Goal: Task Accomplishment & Management: Manage account settings

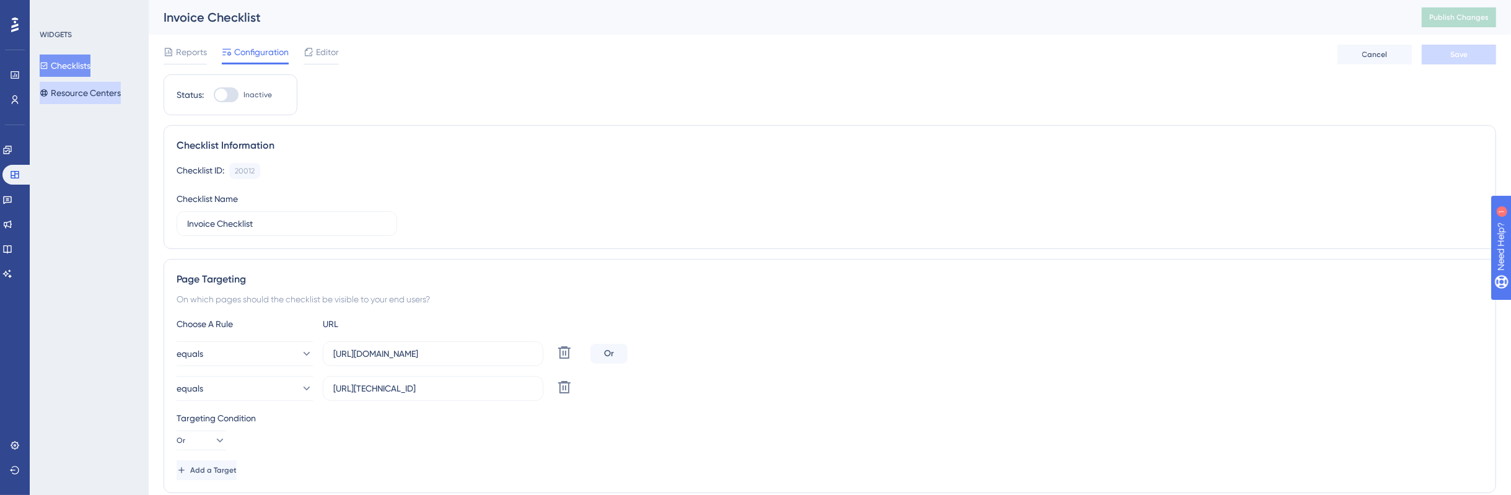
click at [103, 96] on button "Resource Centers" at bounding box center [80, 93] width 81 height 22
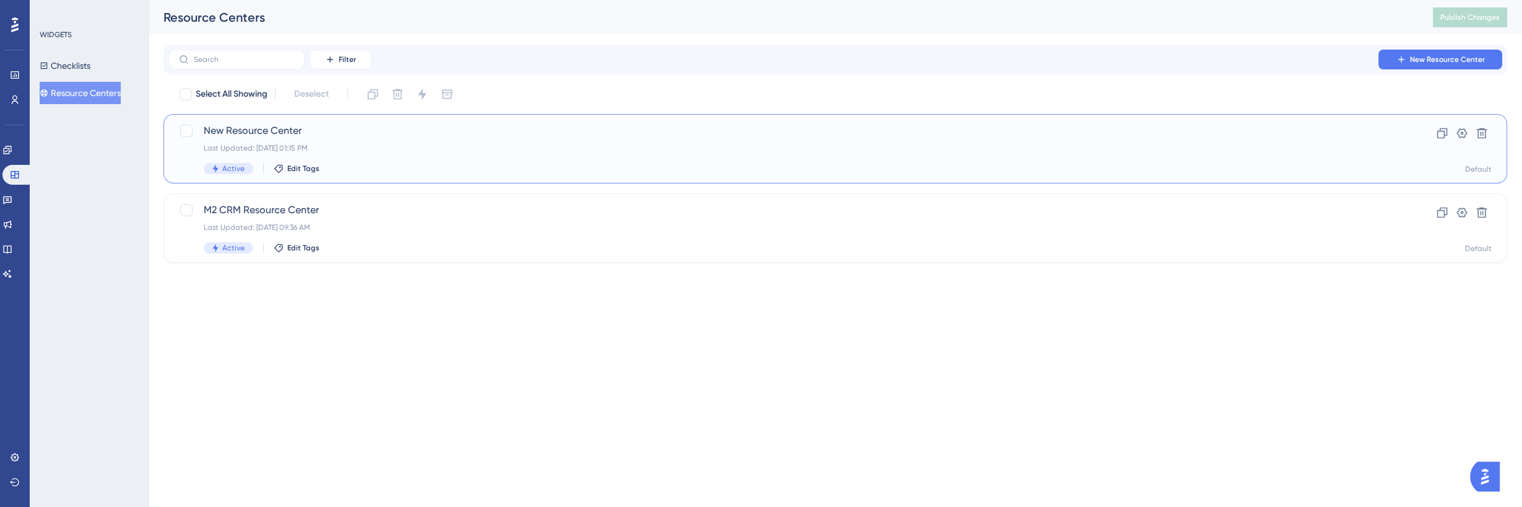
click at [517, 164] on div "Active Edit Tags" at bounding box center [786, 168] width 1164 height 11
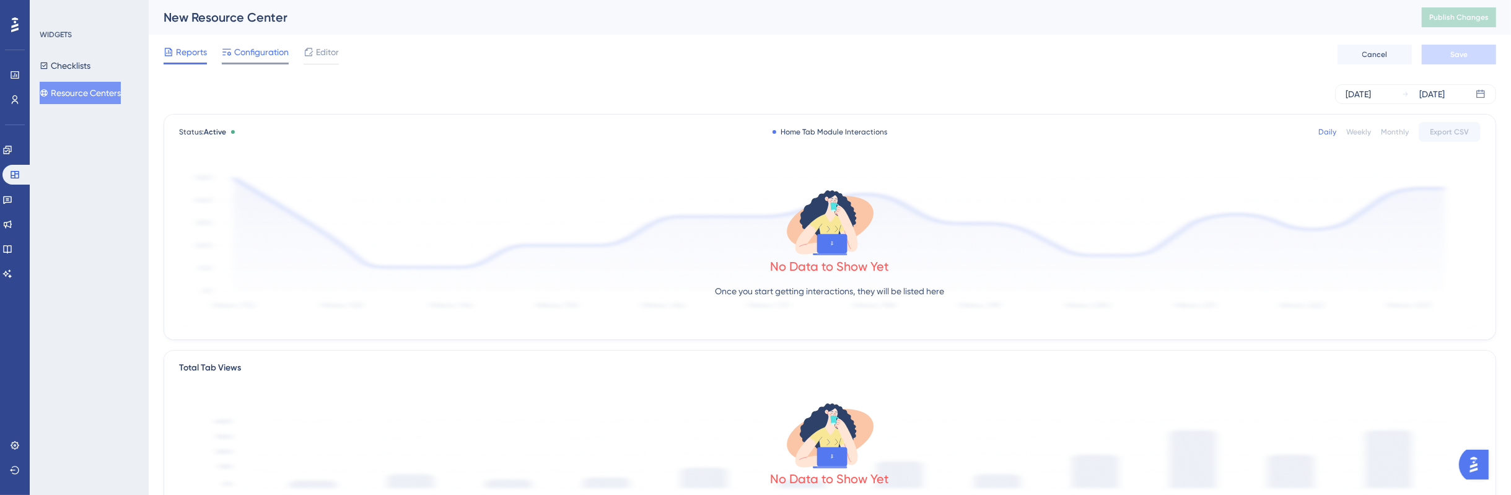
click at [251, 64] on div at bounding box center [255, 64] width 67 height 2
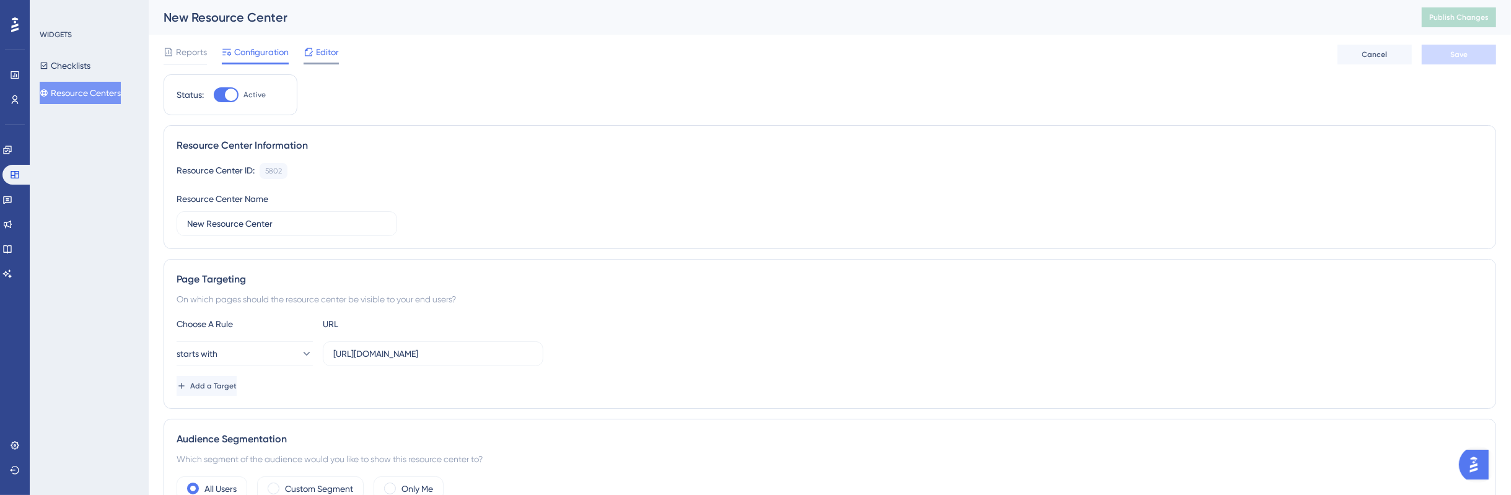
click at [320, 63] on div at bounding box center [320, 64] width 35 height 2
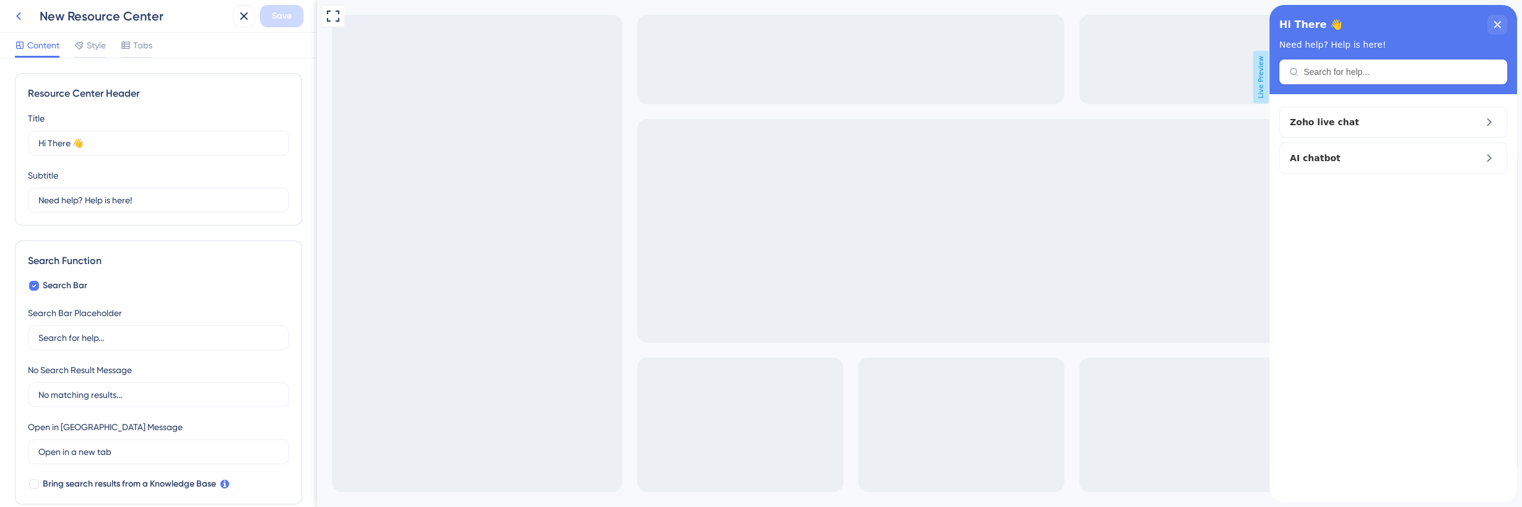
click at [26, 21] on button at bounding box center [18, 16] width 22 height 22
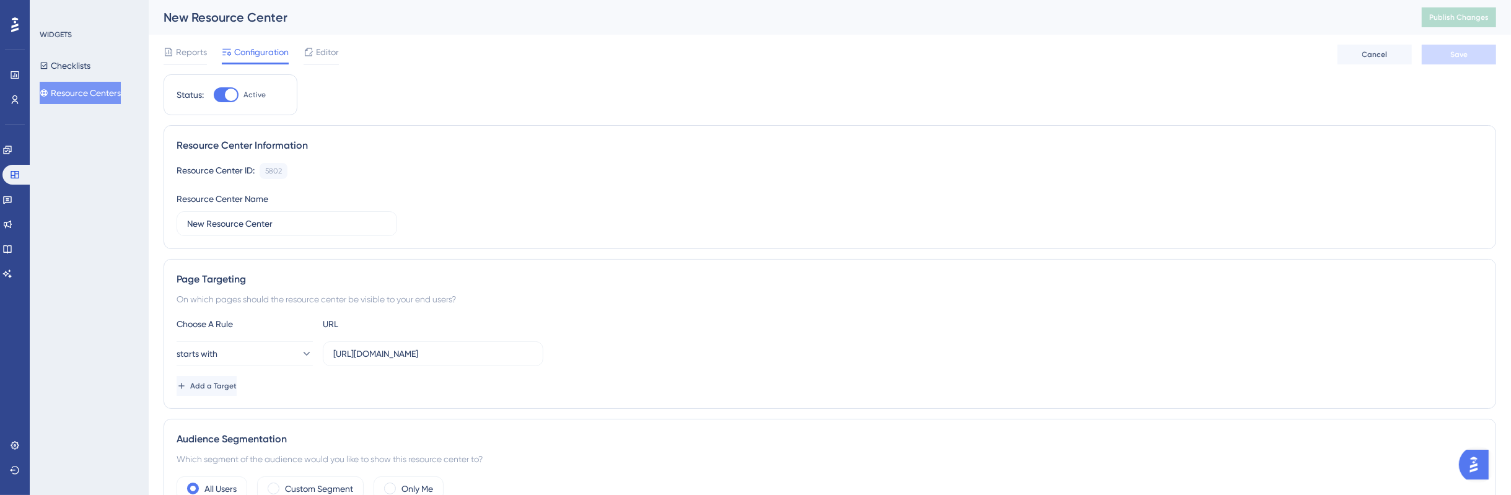
click at [91, 92] on button "Resource Centers" at bounding box center [80, 93] width 81 height 22
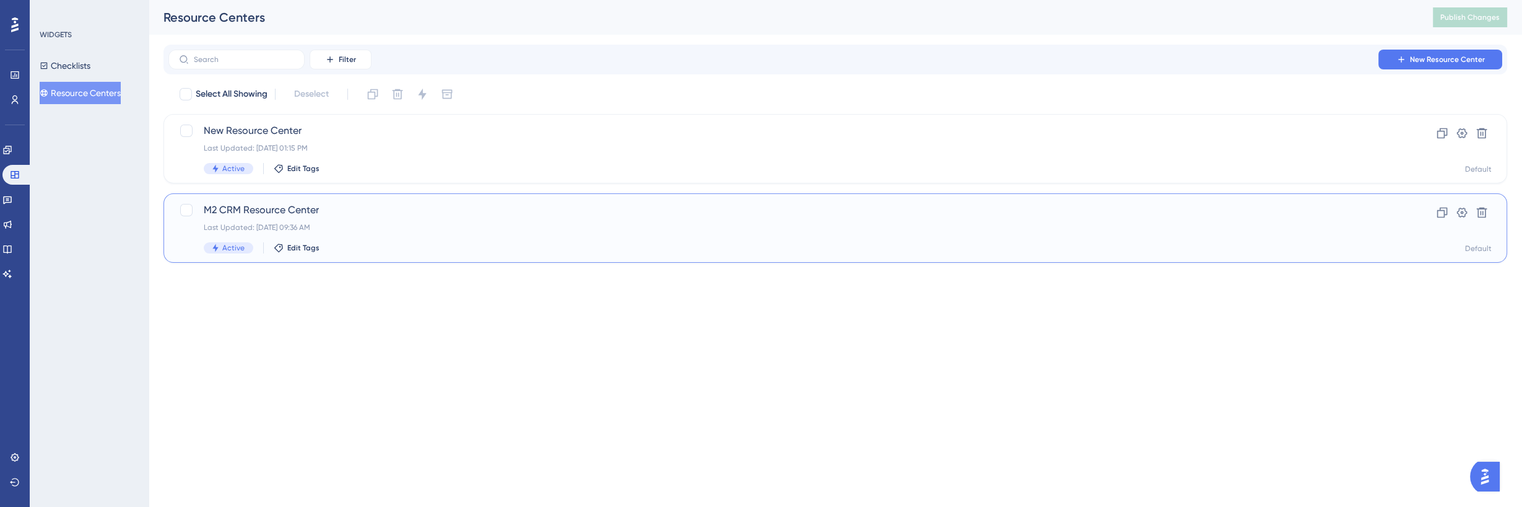
click at [409, 218] on div "M2 CRM Resource Center Last Updated: [DATE] 09:36 AM Active Edit Tags" at bounding box center [786, 228] width 1164 height 51
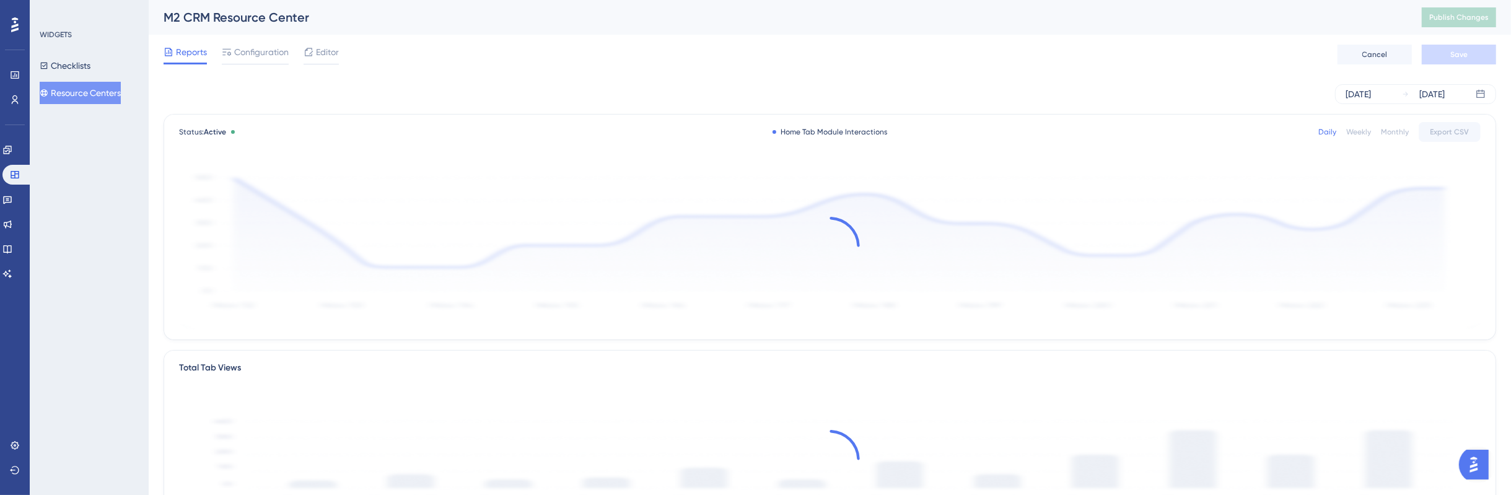
drag, startPoint x: 395, startPoint y: 171, endPoint x: 387, endPoint y: 166, distance: 8.9
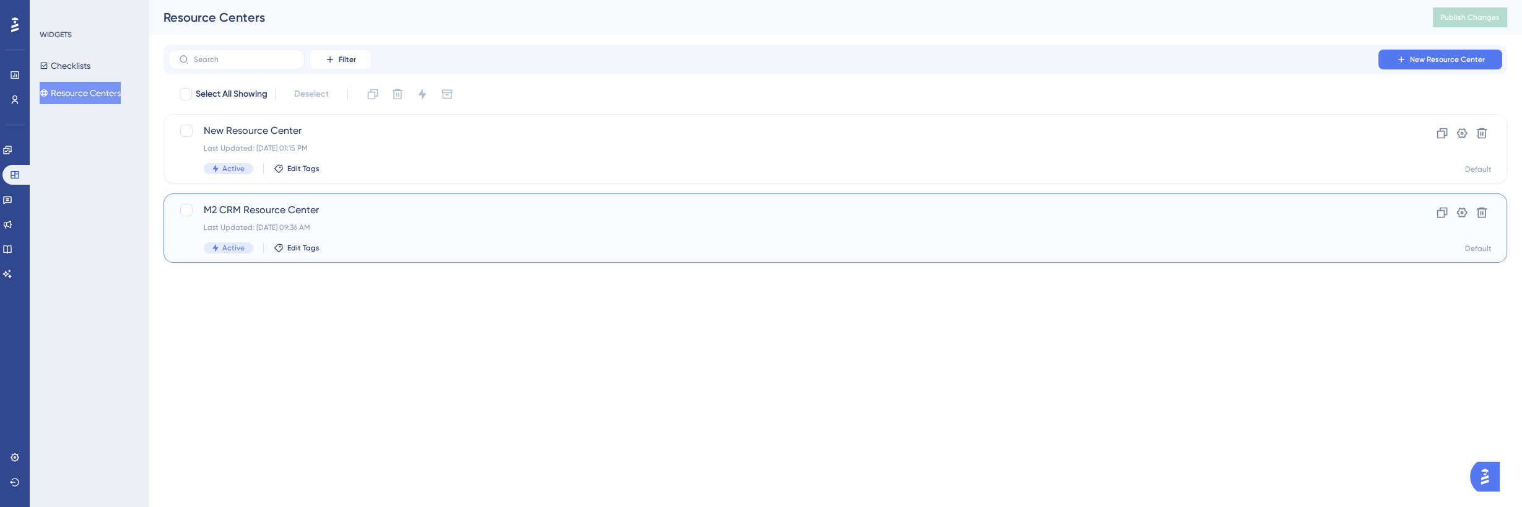
click at [388, 204] on span "M2 CRM Resource Center" at bounding box center [786, 210] width 1164 height 15
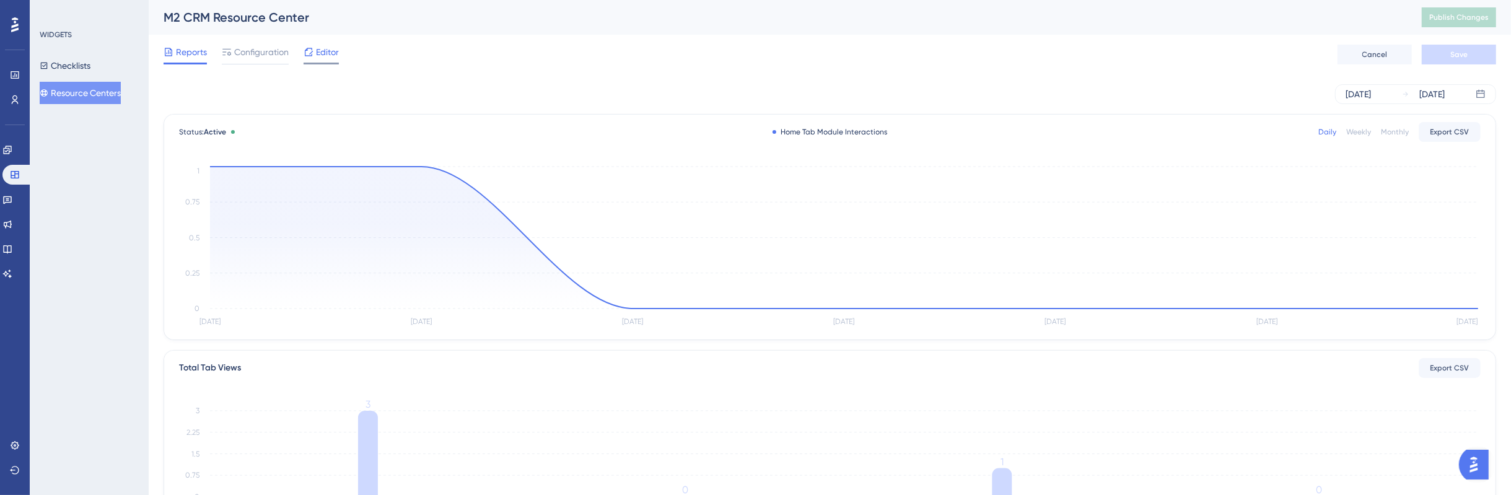
click at [323, 56] on span "Editor" at bounding box center [327, 52] width 23 height 15
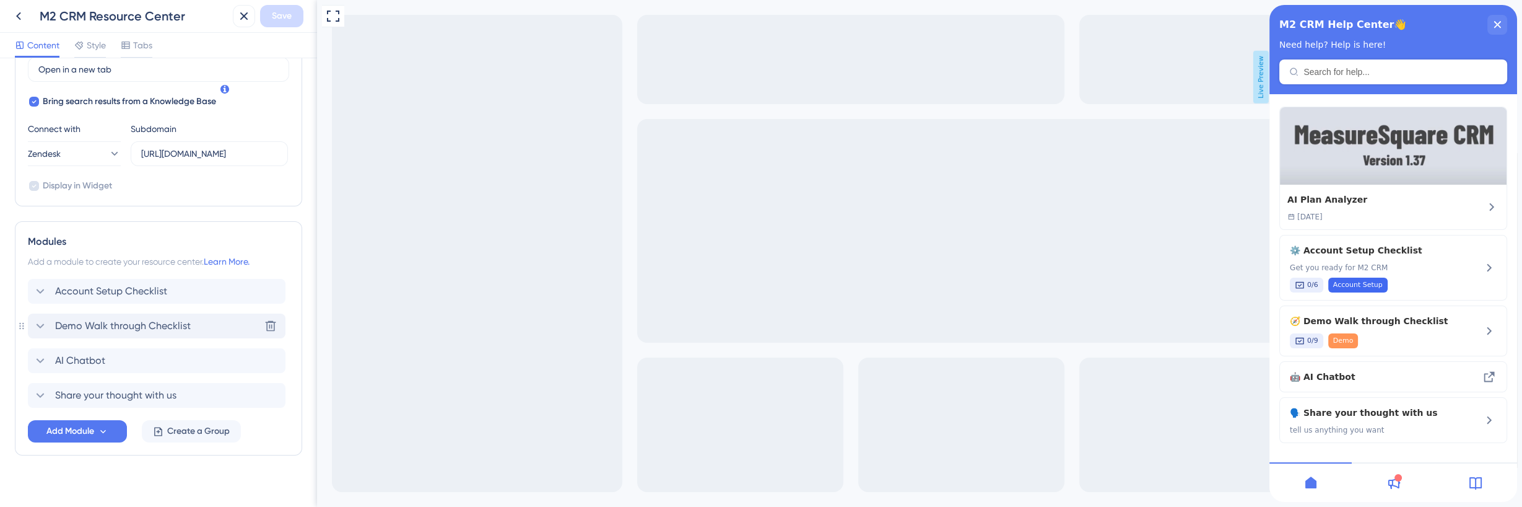
scroll to position [394, 0]
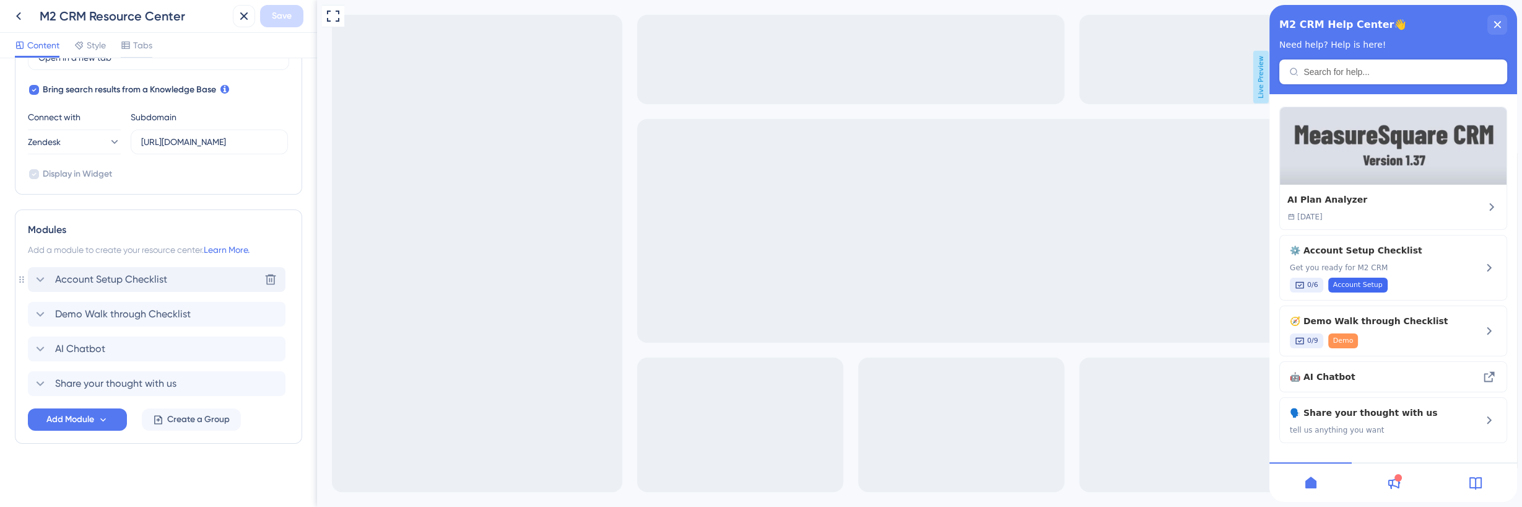
click at [161, 287] on div "Account Setup Checklist Delete" at bounding box center [157, 279] width 258 height 25
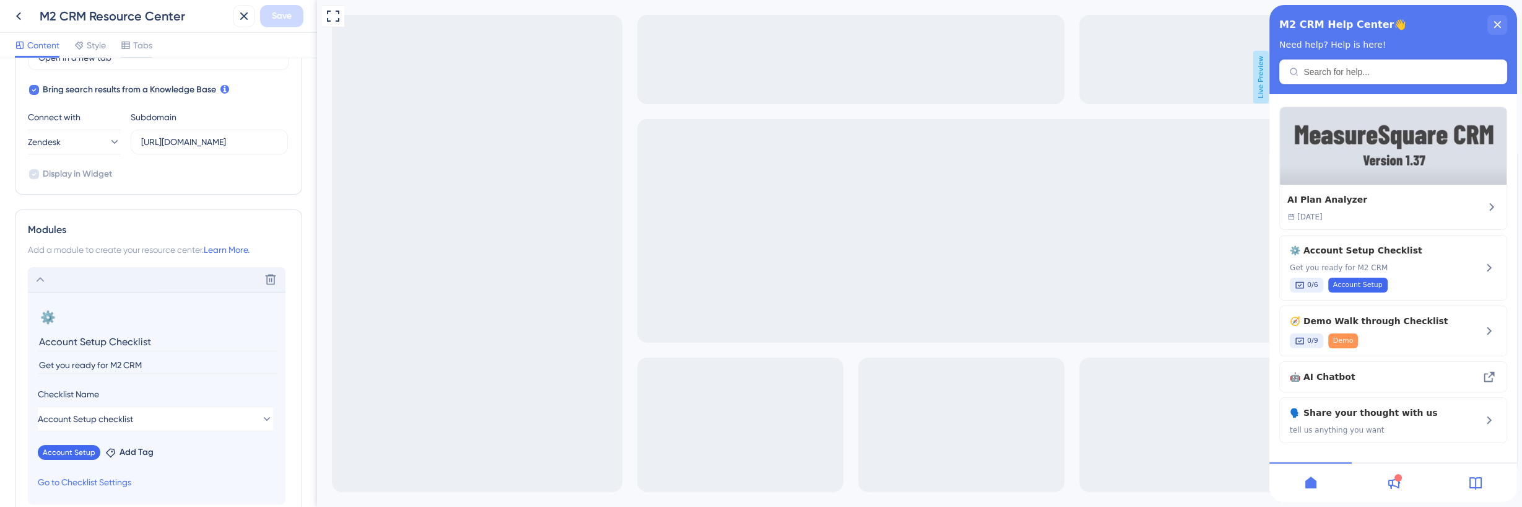
click at [41, 280] on icon at bounding box center [40, 279] width 15 height 15
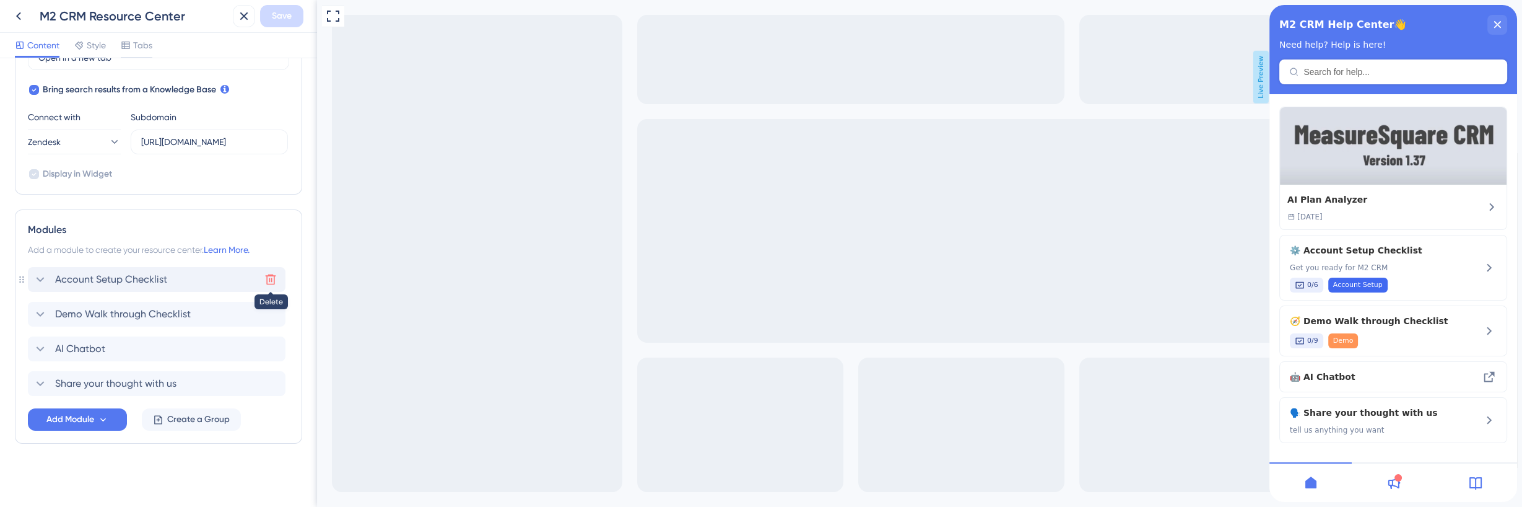
drag, startPoint x: 273, startPoint y: 287, endPoint x: 272, endPoint y: 274, distance: 12.4
click at [272, 274] on icon at bounding box center [271, 279] width 11 height 11
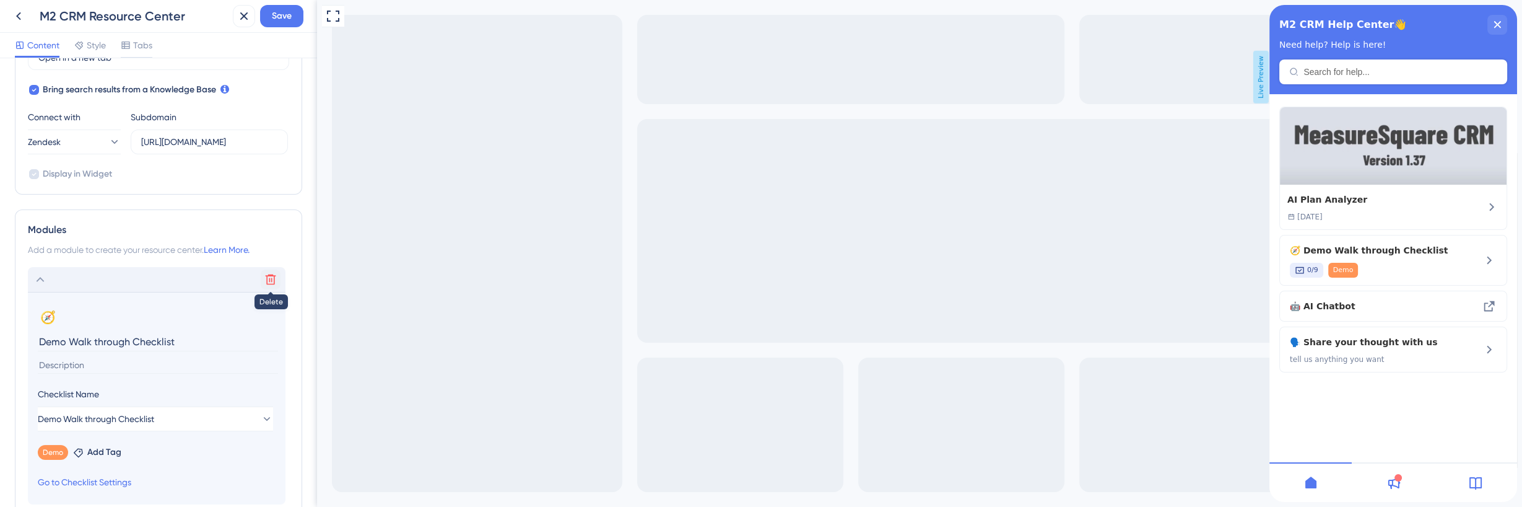
click at [274, 284] on icon at bounding box center [270, 279] width 12 height 12
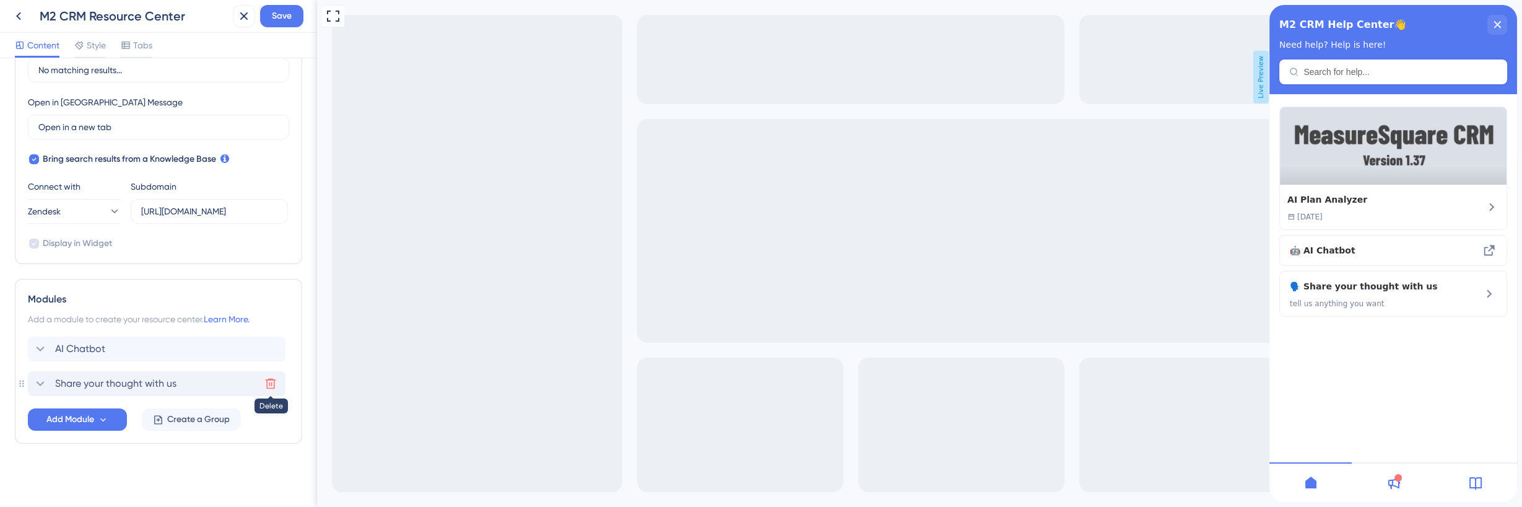
click at [271, 378] on icon at bounding box center [271, 383] width 11 height 11
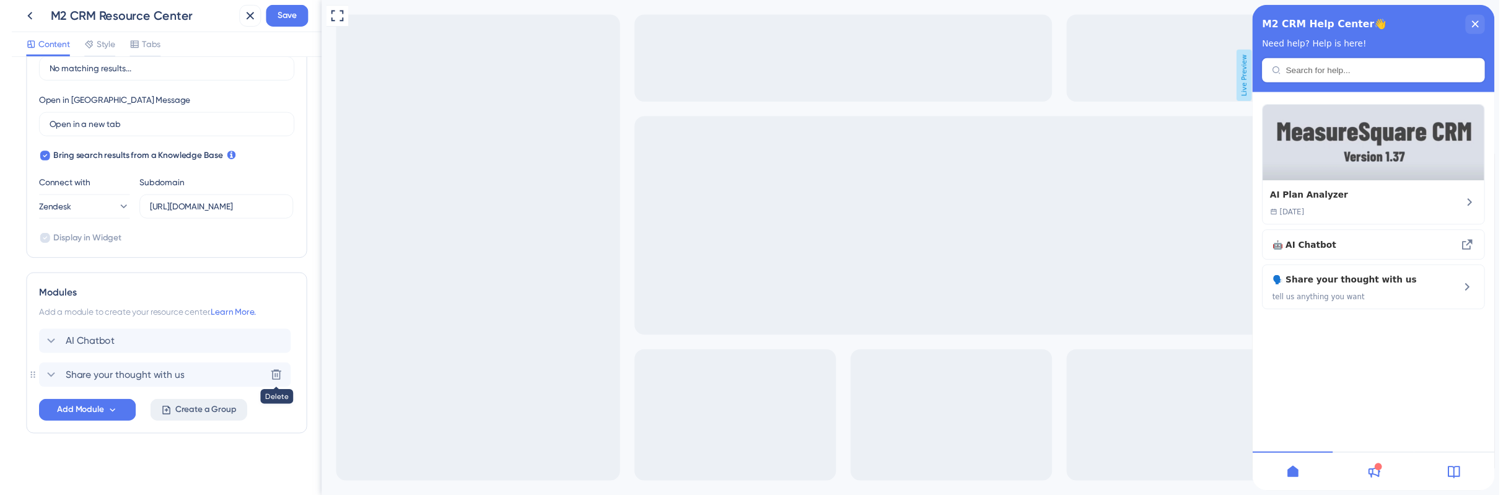
scroll to position [290, 0]
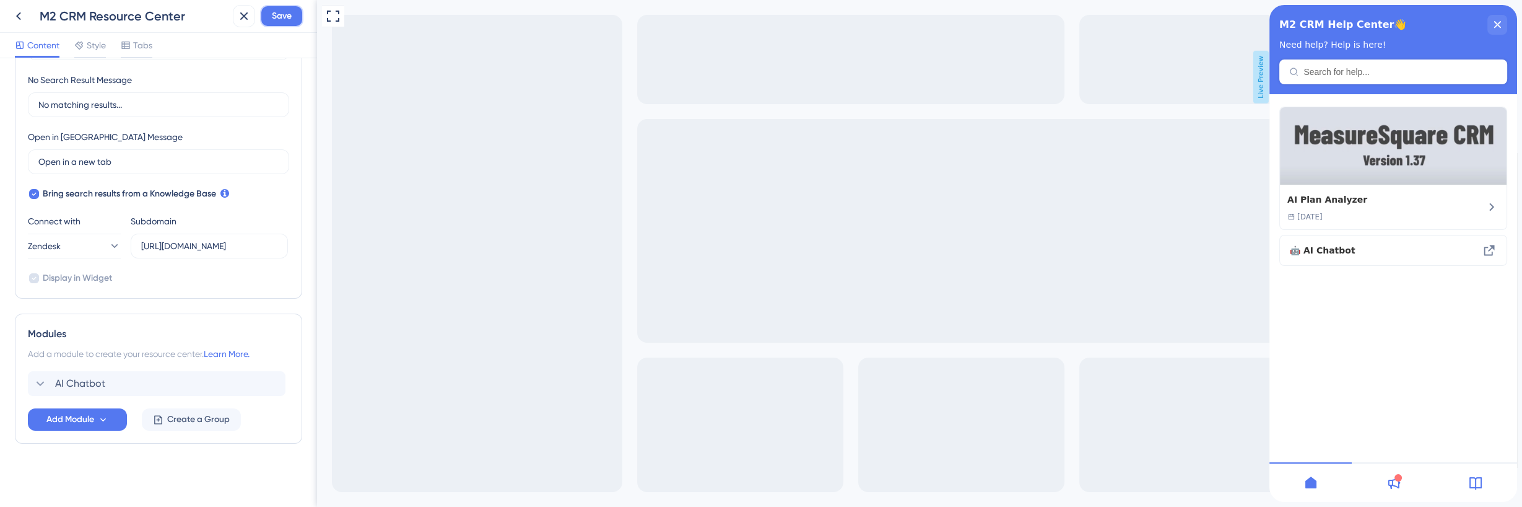
click at [281, 24] on button "Save" at bounding box center [281, 16] width 43 height 22
click at [239, 23] on icon at bounding box center [235, 23] width 12 height 12
click at [27, 19] on button at bounding box center [18, 16] width 22 height 22
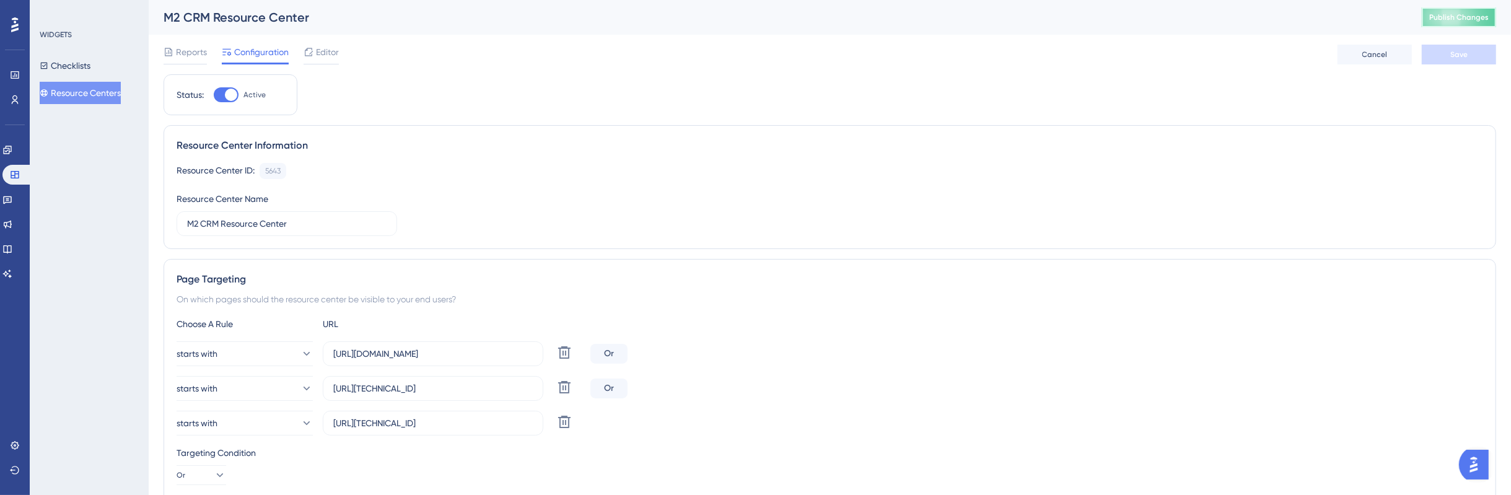
click at [1488, 21] on span "Publish Changes" at bounding box center [1458, 17] width 59 height 10
click at [12, 154] on icon at bounding box center [7, 150] width 10 height 10
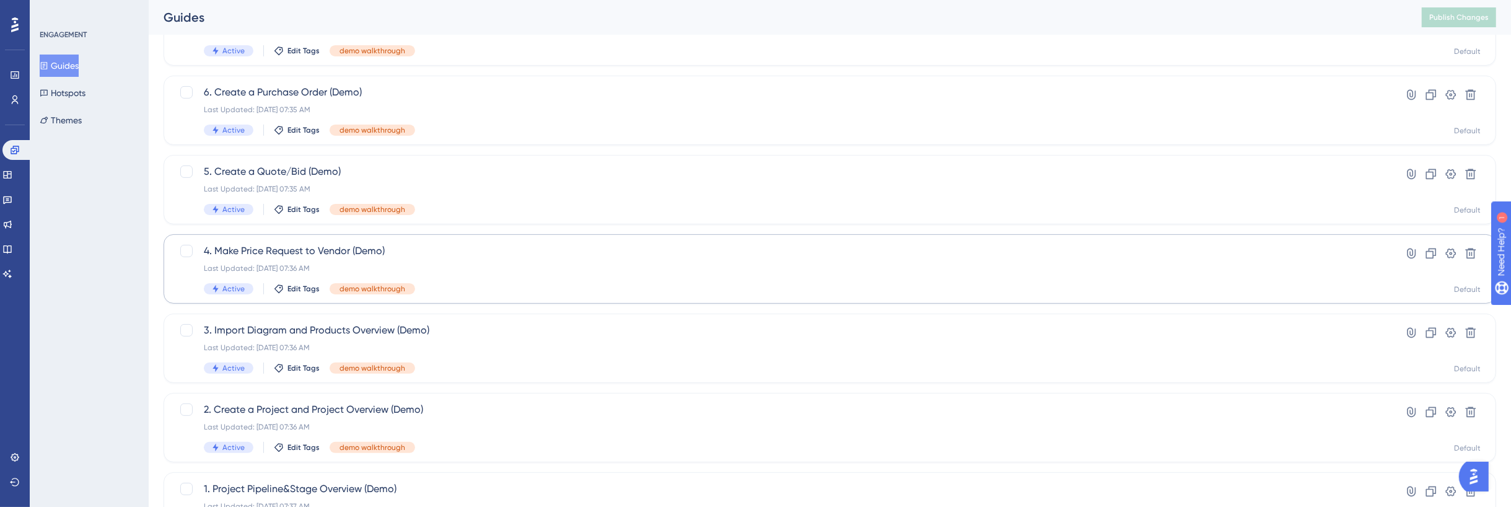
scroll to position [455, 0]
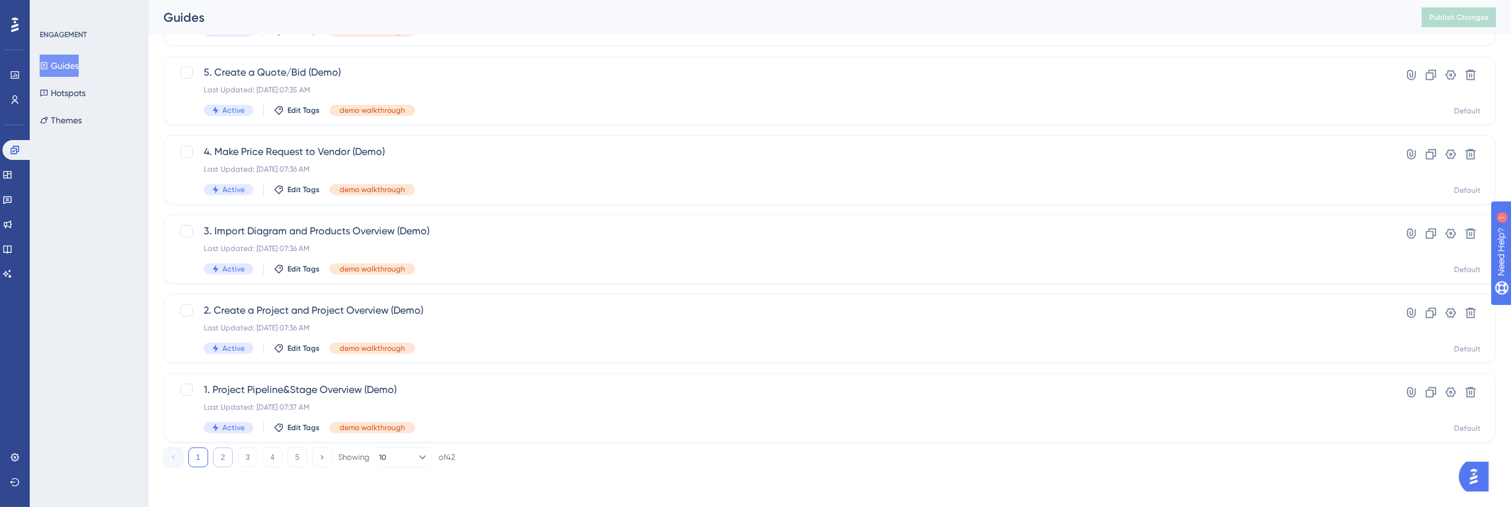
click at [219, 461] on button "2" at bounding box center [223, 457] width 20 height 20
click at [252, 457] on button "3" at bounding box center [248, 457] width 20 height 20
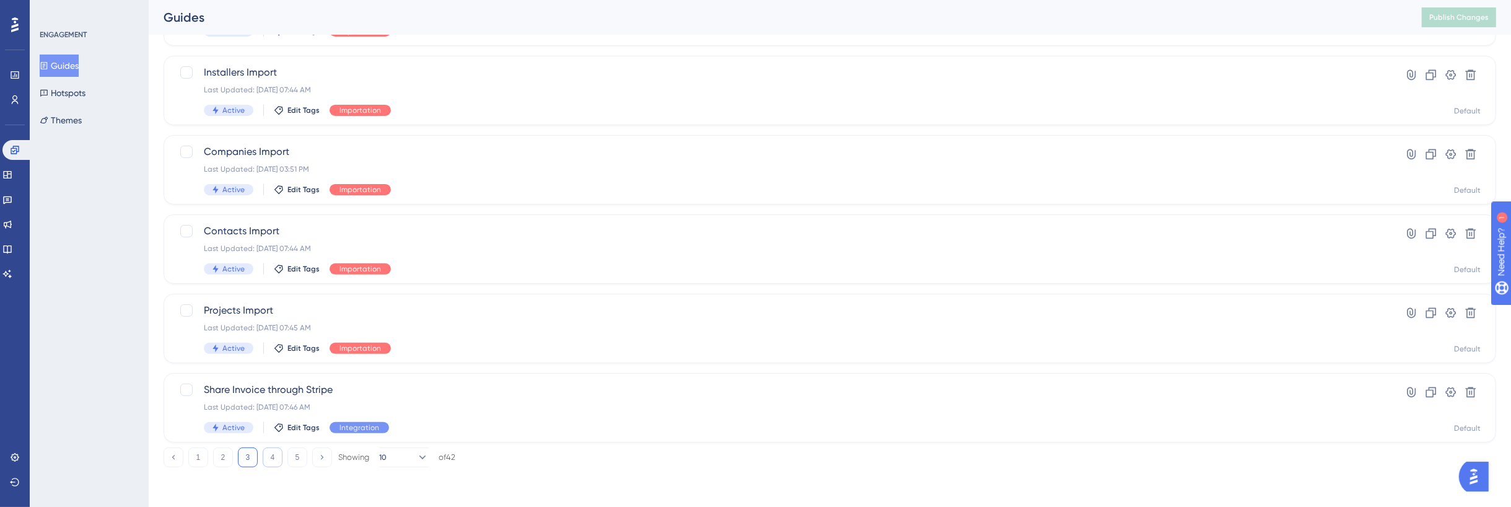
click at [276, 450] on button "4" at bounding box center [273, 457] width 20 height 20
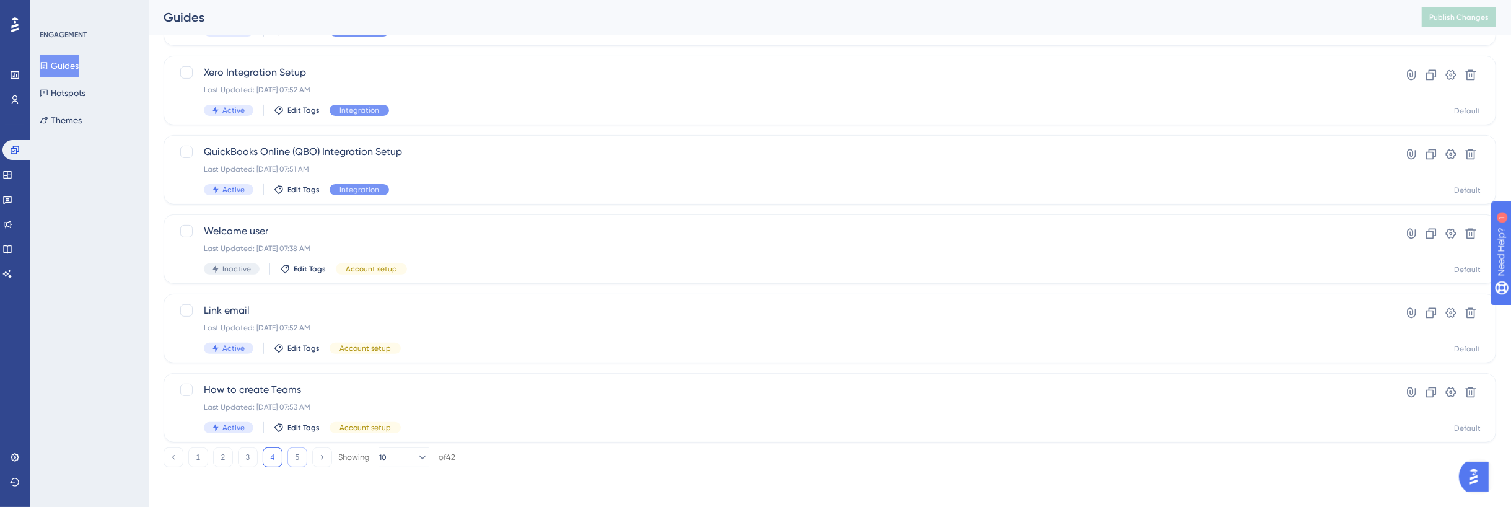
click at [296, 461] on button "5" at bounding box center [297, 457] width 20 height 20
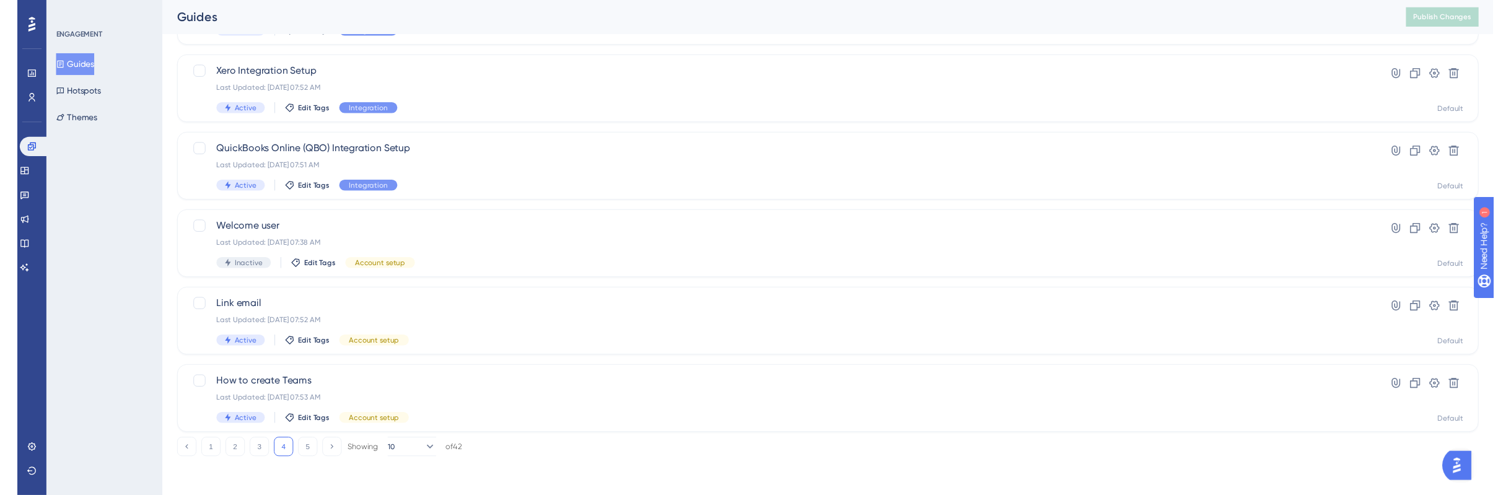
scroll to position [0, 0]
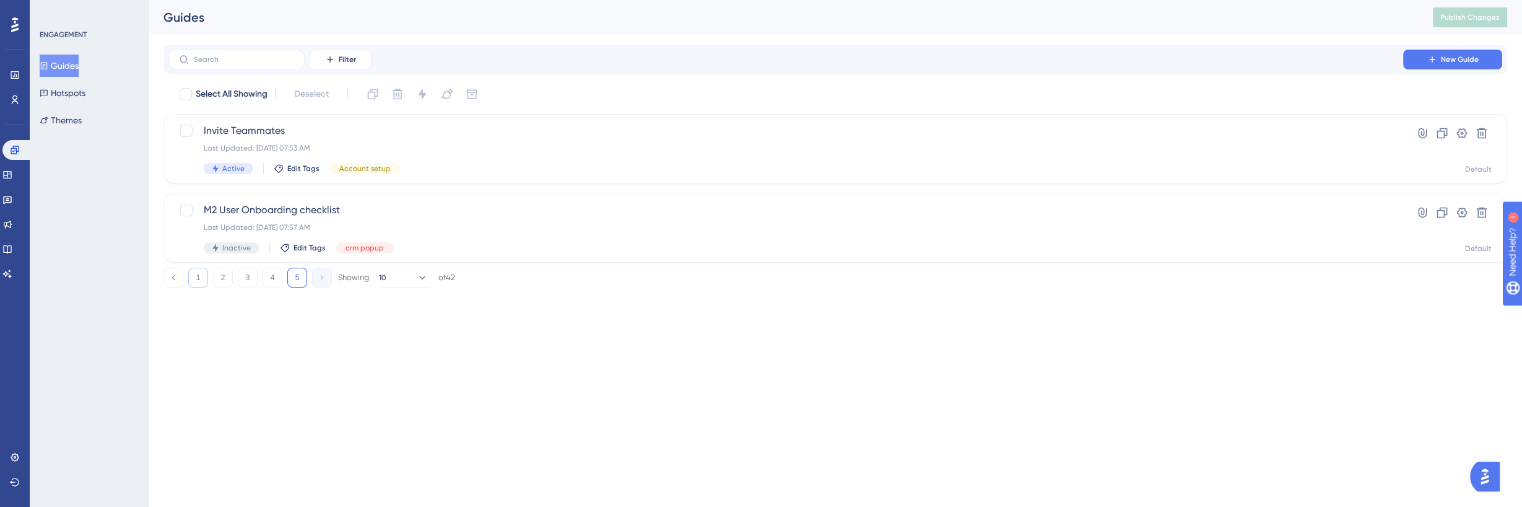
click at [198, 281] on button "1" at bounding box center [198, 278] width 20 height 20
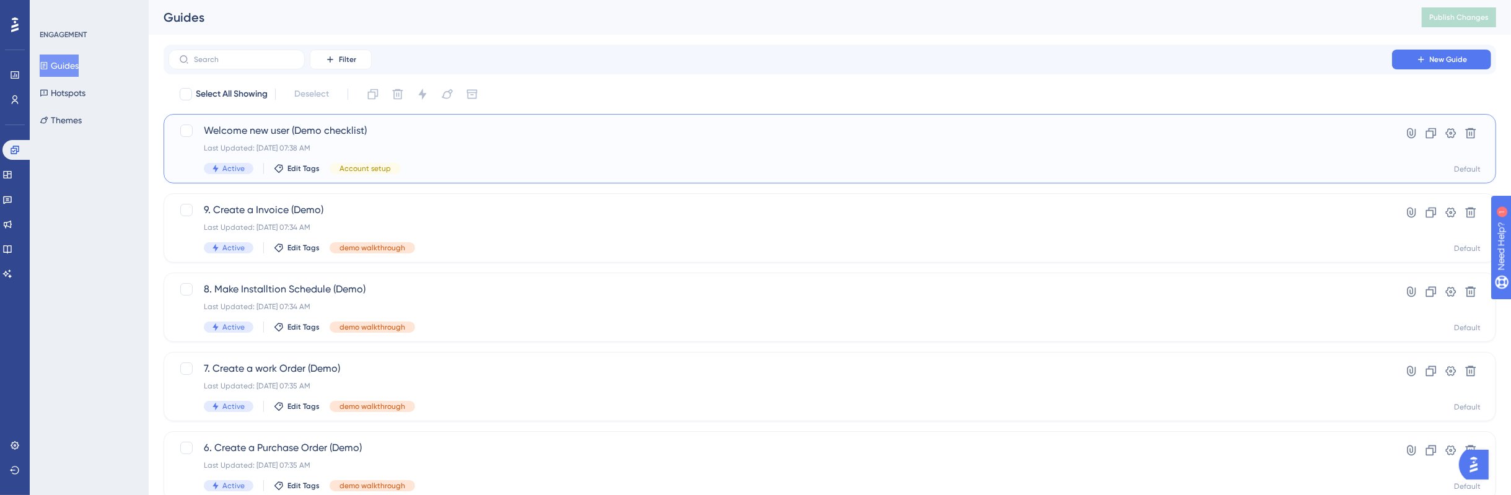
click at [469, 139] on div "Welcome new user (Demo checklist) Last Updated: [DATE] 07:38 AM Active Edit Tag…" at bounding box center [780, 148] width 1153 height 51
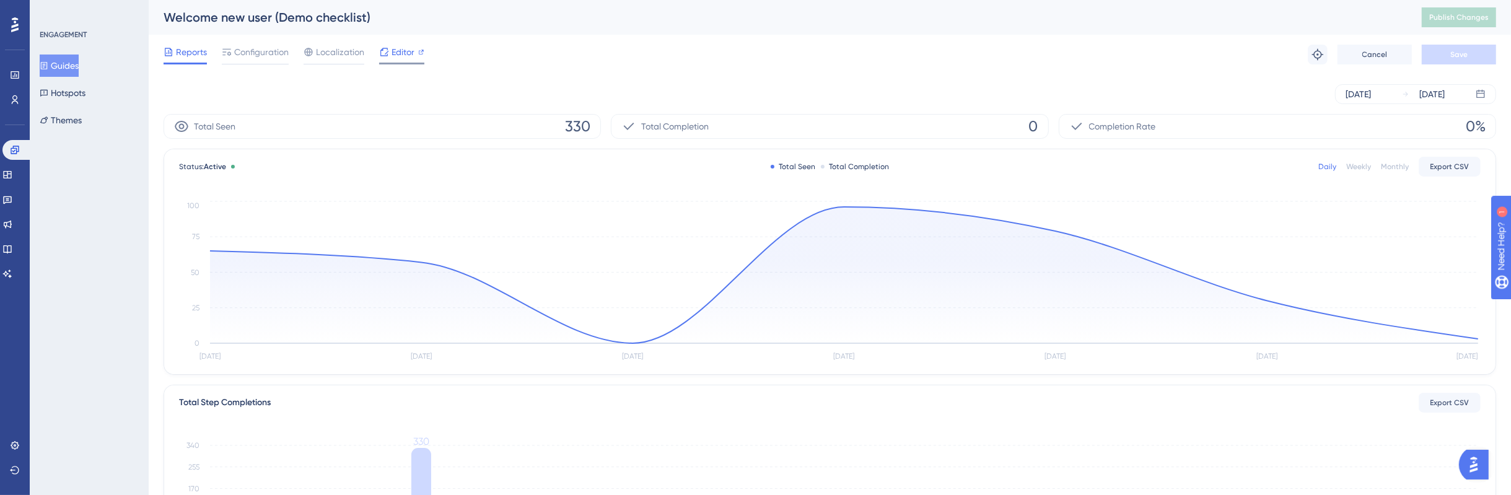
click at [408, 58] on span "Editor" at bounding box center [402, 52] width 23 height 15
click at [289, 59] on div "Reports Configuration Localization Editor" at bounding box center [294, 55] width 261 height 20
click at [266, 56] on span "Configuration" at bounding box center [261, 52] width 55 height 15
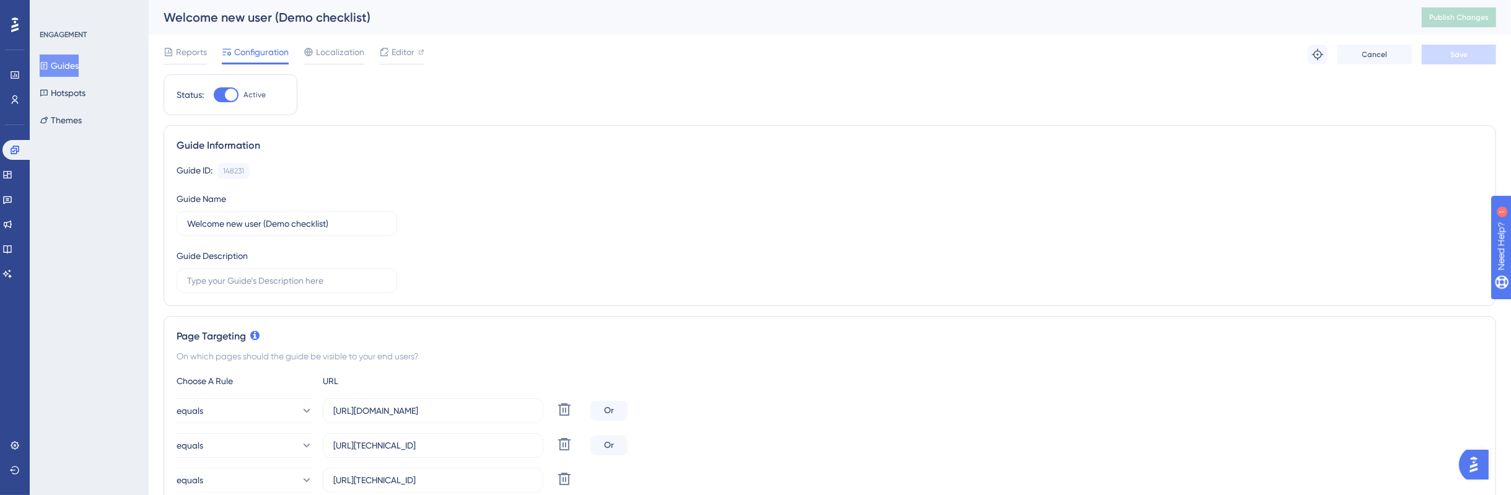
click at [220, 101] on div at bounding box center [226, 94] width 25 height 15
click at [214, 95] on input "Active" at bounding box center [213, 95] width 1 height 1
checkbox input "false"
click at [1452, 51] on span "Save" at bounding box center [1458, 55] width 17 height 10
click at [1474, 15] on span "Publish Changes" at bounding box center [1458, 17] width 59 height 10
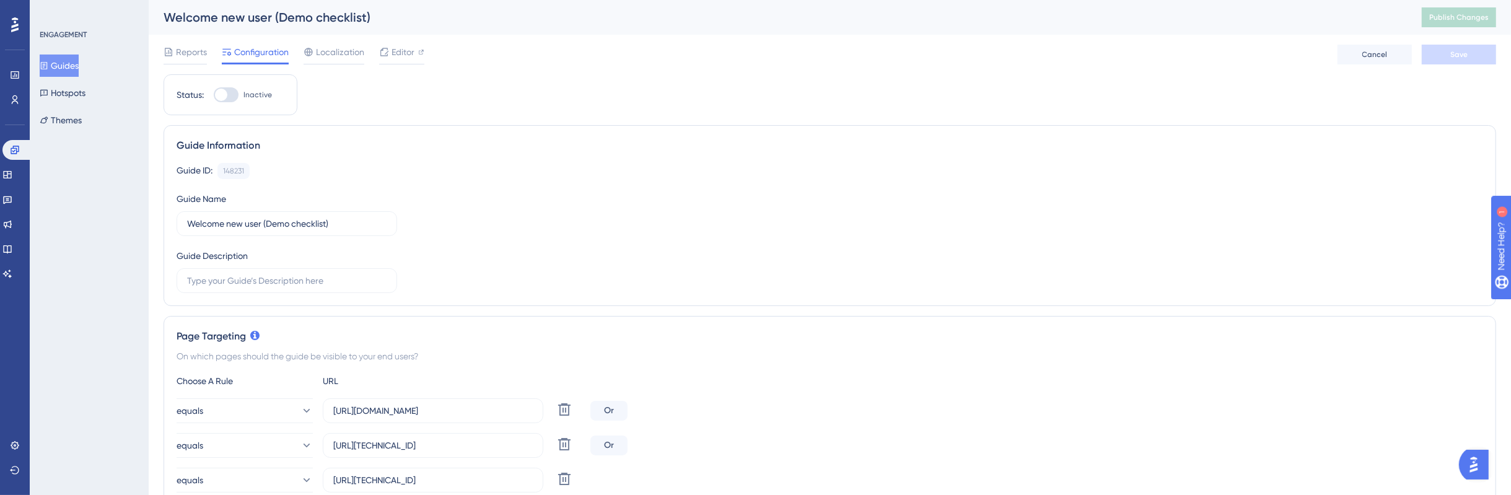
click at [74, 70] on button "Guides" at bounding box center [59, 66] width 39 height 22
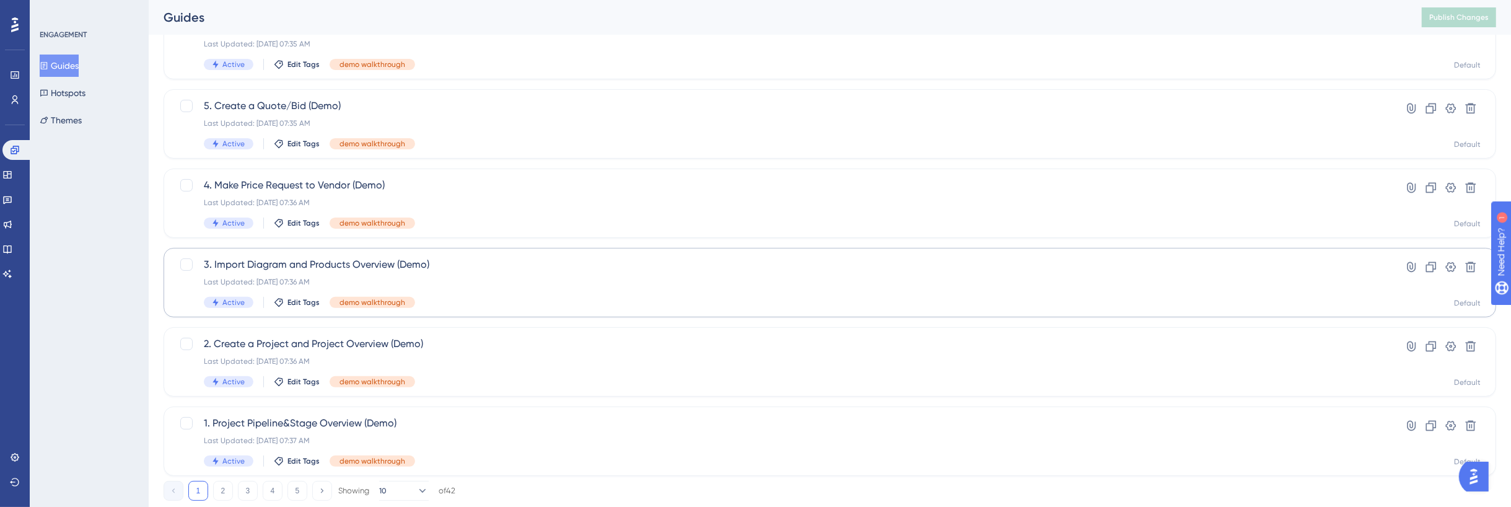
scroll to position [455, 0]
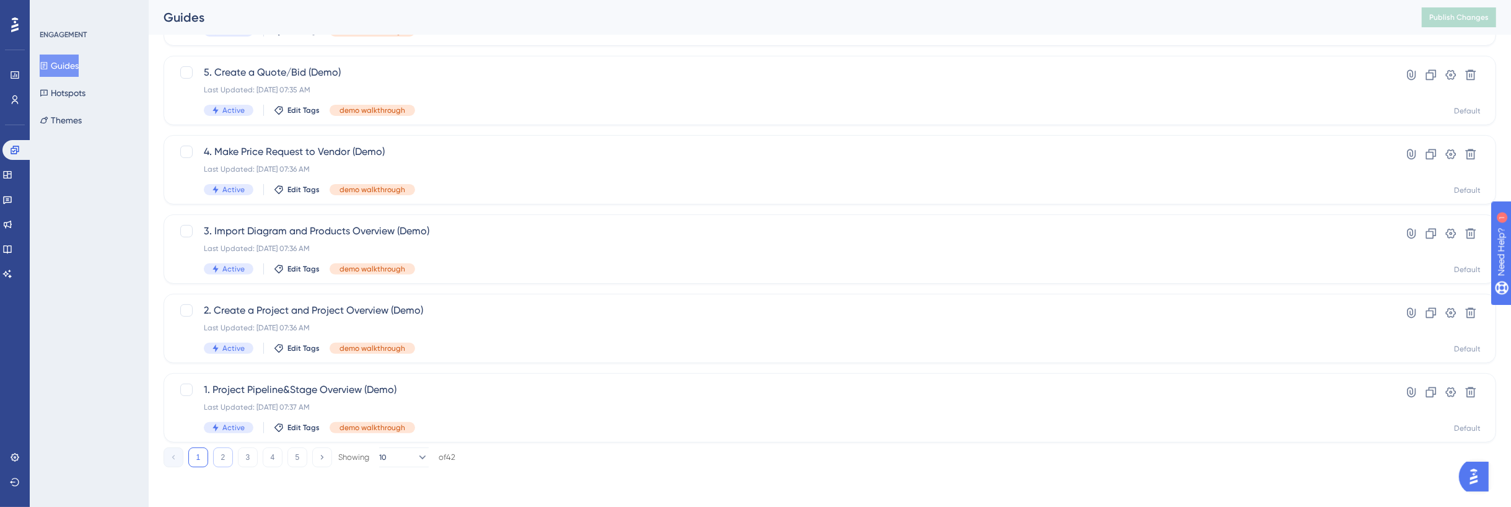
click at [215, 460] on button "2" at bounding box center [223, 457] width 20 height 20
click at [253, 453] on button "3" at bounding box center [248, 457] width 20 height 20
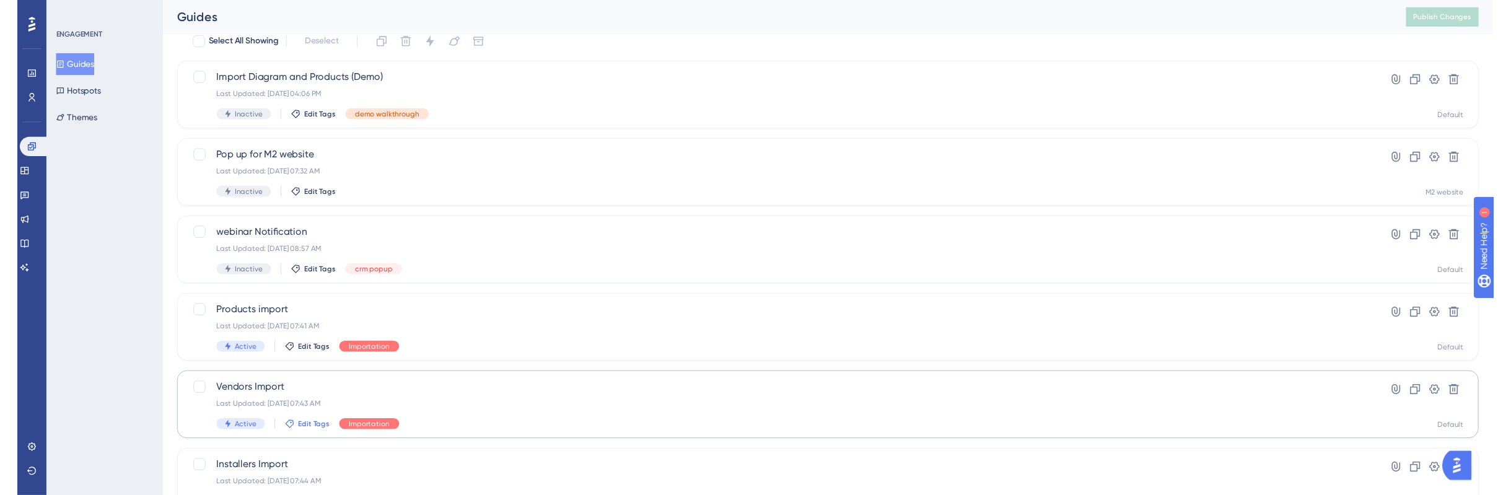
scroll to position [0, 0]
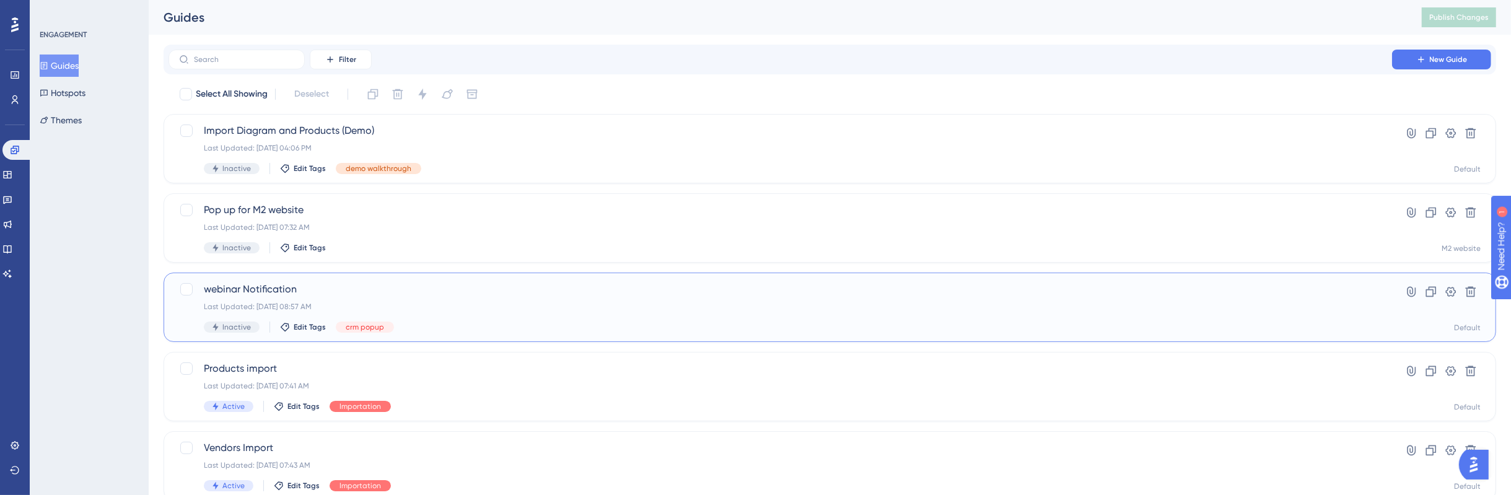
click at [380, 295] on span "webinar Notification" at bounding box center [780, 289] width 1153 height 15
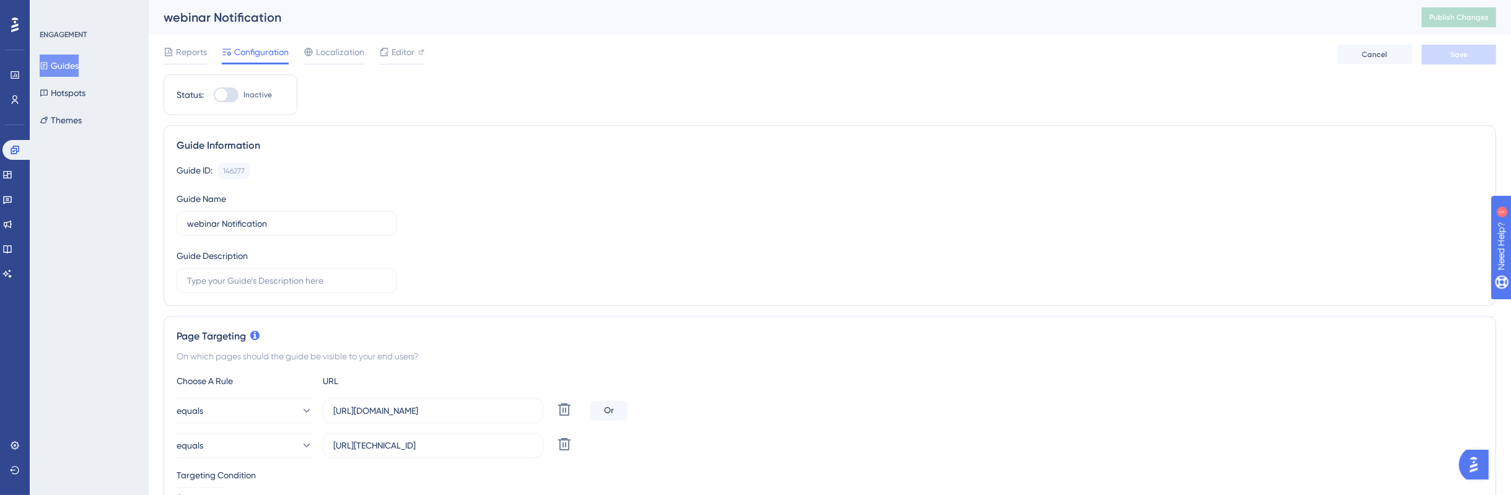
click at [226, 95] on div at bounding box center [226, 94] width 25 height 15
click at [224, 97] on div at bounding box center [221, 95] width 12 height 12
click at [214, 95] on input "Inactive" at bounding box center [213, 95] width 1 height 1
checkbox input "true"
click at [1449, 68] on div "Reports Configuration Localization Editor Cancel Save" at bounding box center [830, 55] width 1332 height 40
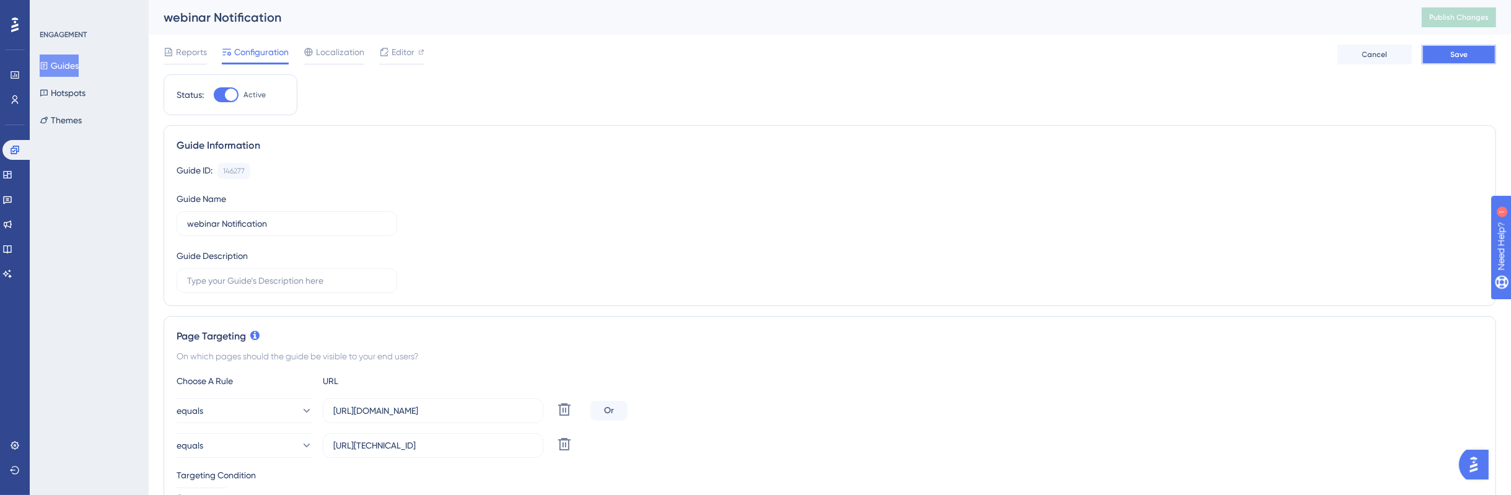
click at [1451, 63] on button "Save" at bounding box center [1458, 55] width 74 height 20
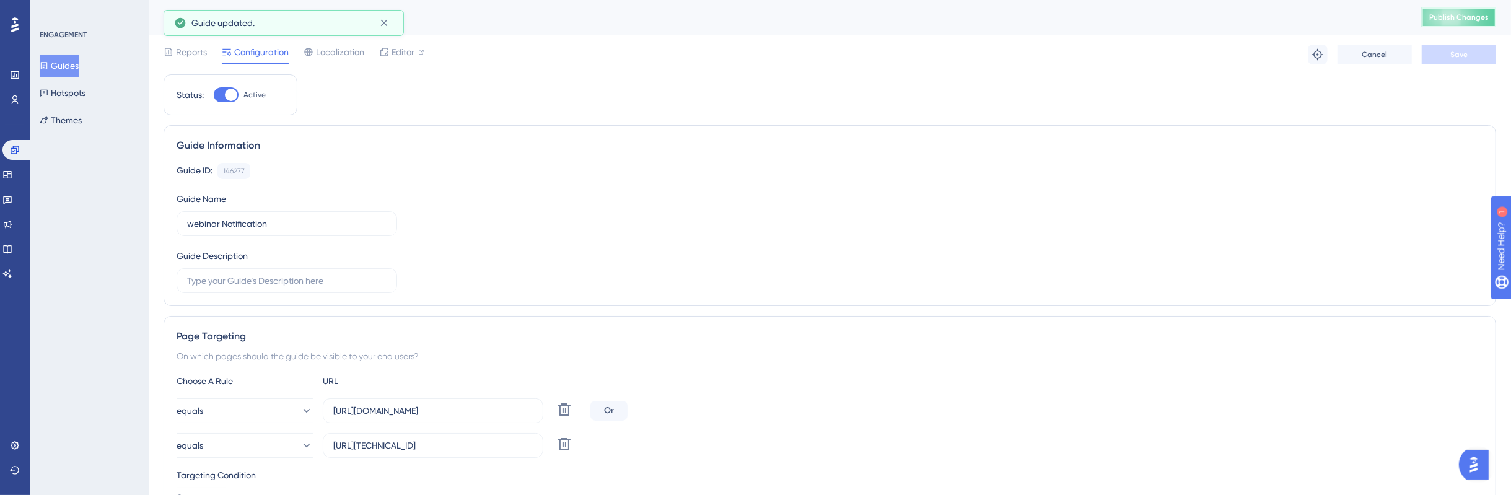
click at [1470, 19] on span "Publish Changes" at bounding box center [1458, 17] width 59 height 10
click at [12, 176] on icon at bounding box center [7, 175] width 10 height 10
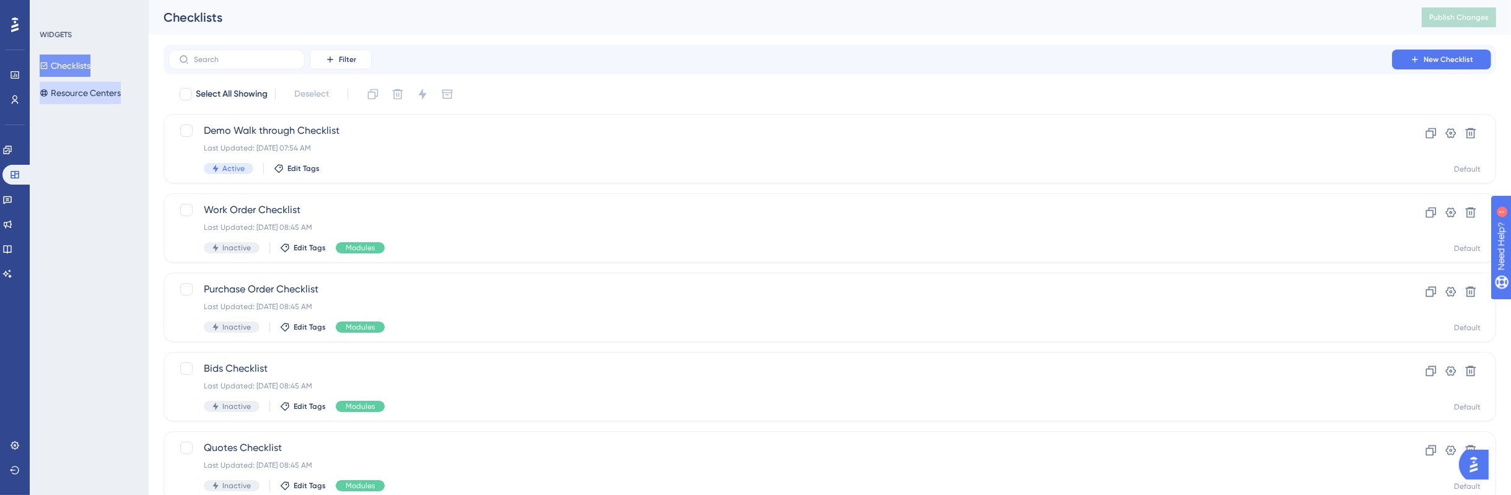
click at [105, 89] on button "Resource Centers" at bounding box center [80, 93] width 81 height 22
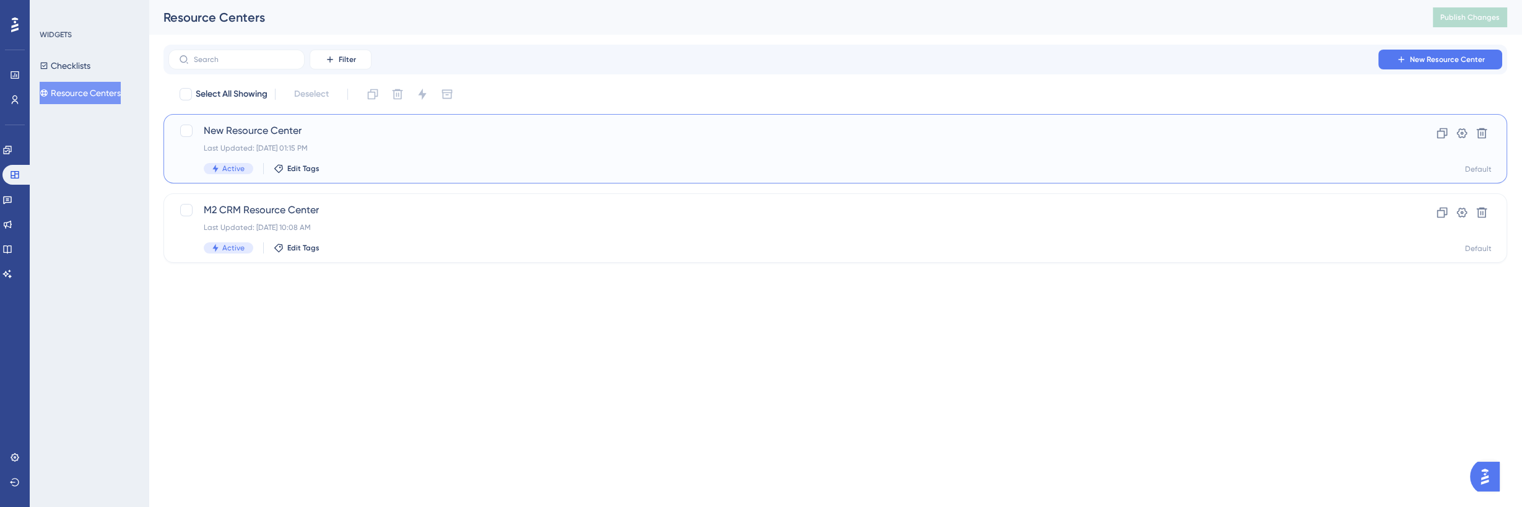
click at [474, 152] on div "Last Updated: [DATE] 01:15 PM" at bounding box center [786, 148] width 1164 height 10
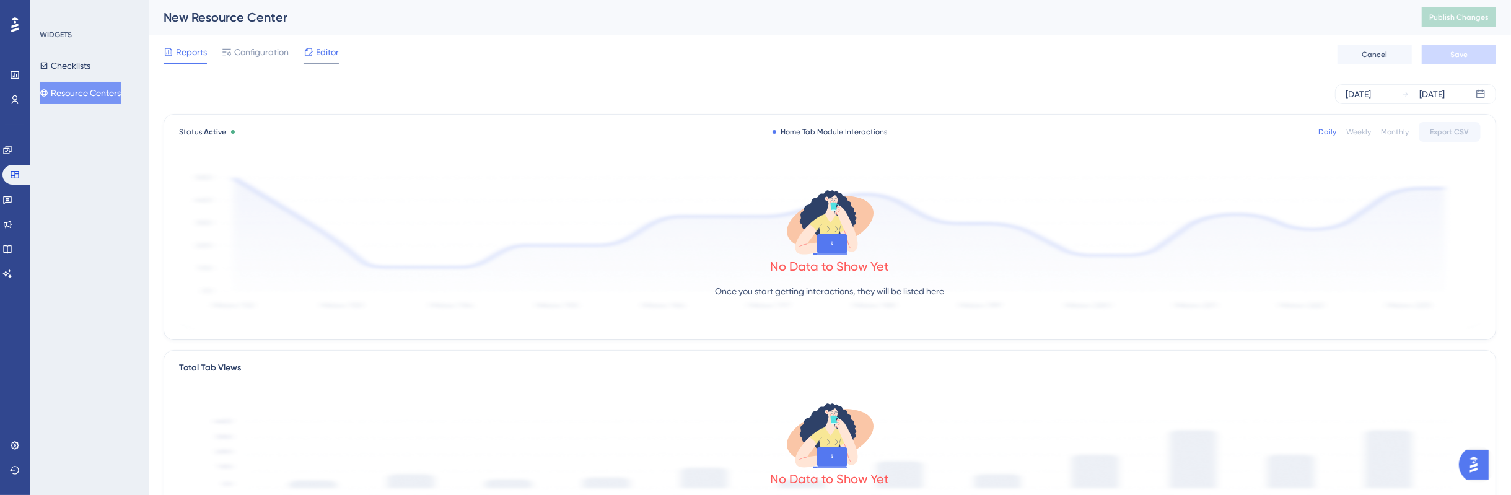
click at [326, 50] on span "Editor" at bounding box center [327, 52] width 23 height 15
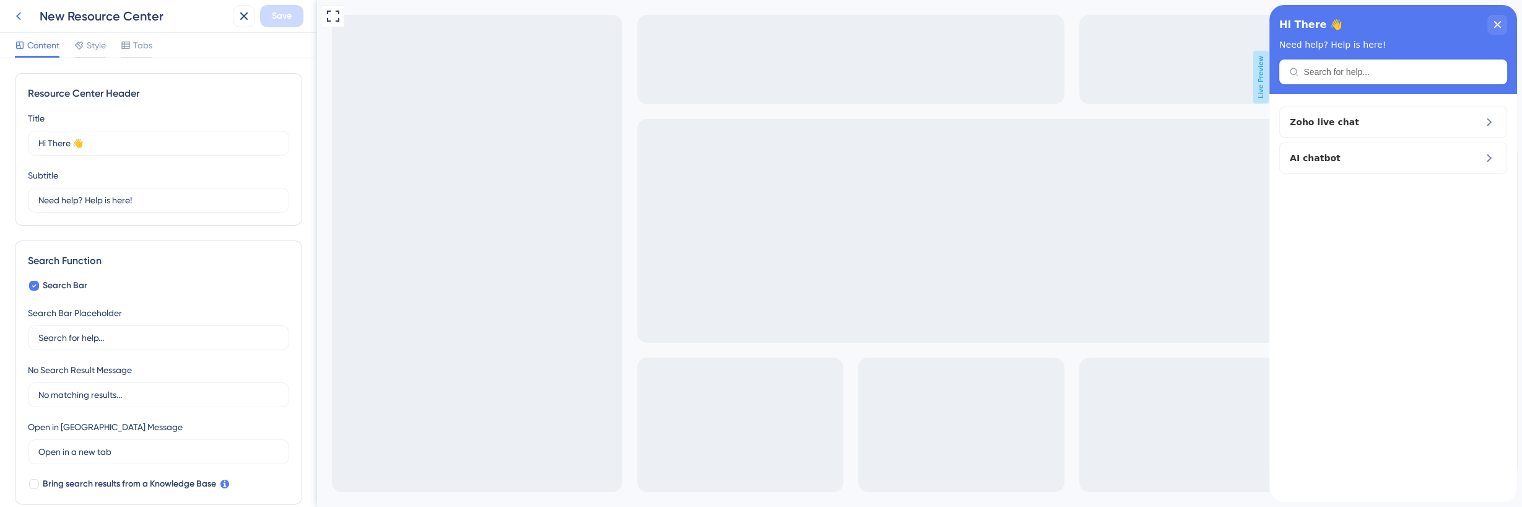
click at [12, 18] on icon at bounding box center [18, 16] width 15 height 15
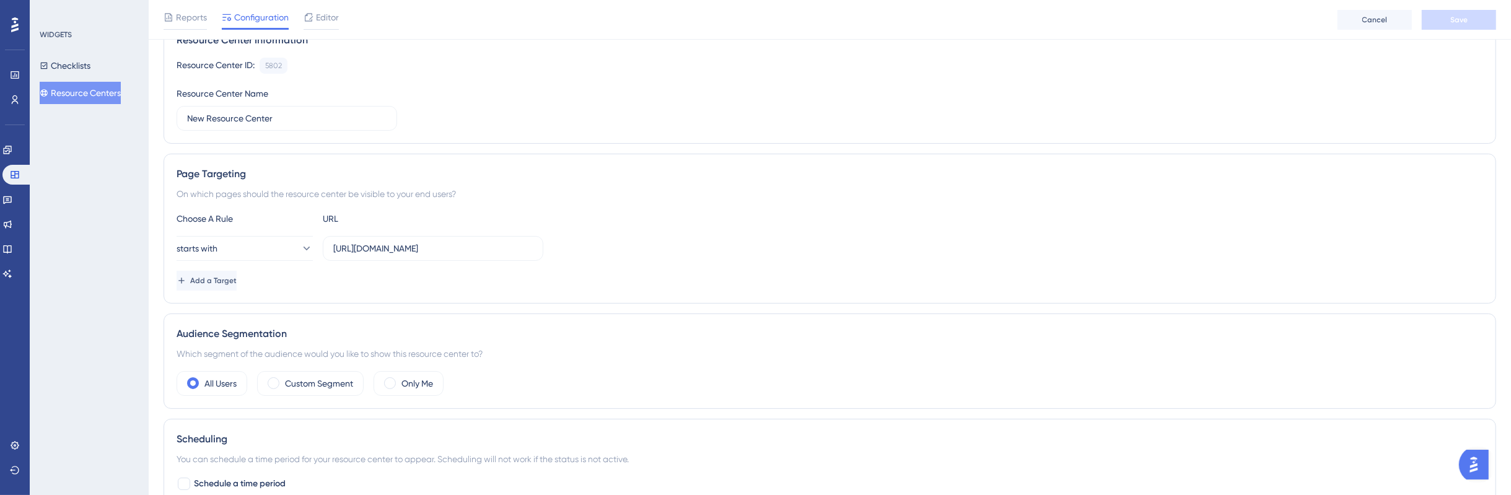
scroll to position [155, 0]
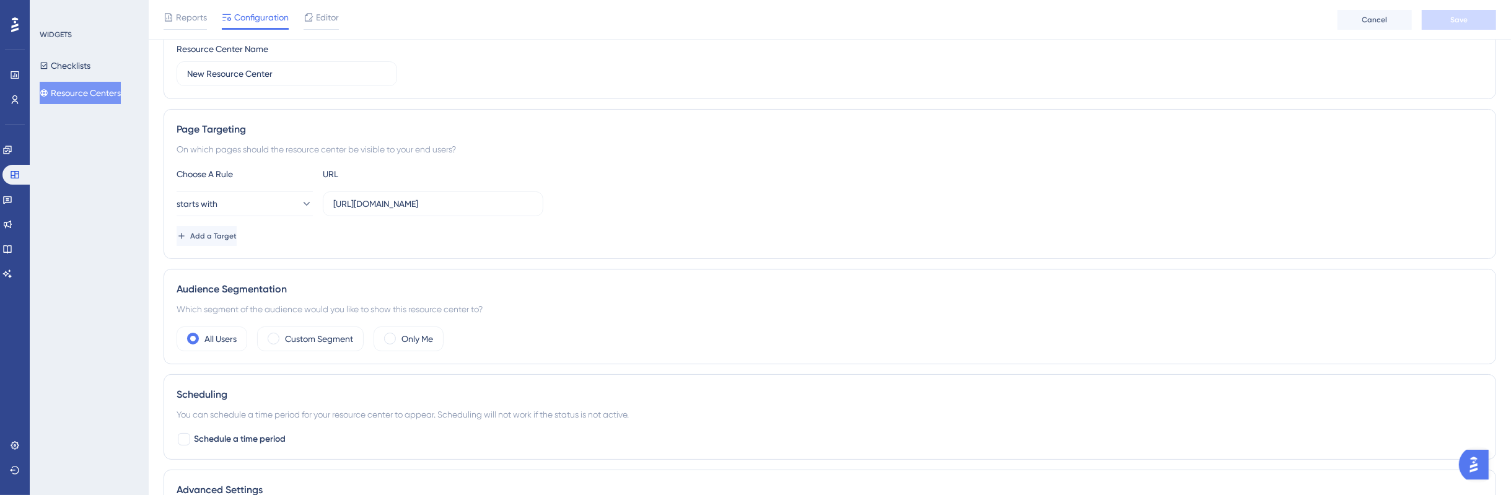
drag, startPoint x: 329, startPoint y: 199, endPoint x: 574, endPoint y: 201, distance: 244.0
click at [574, 201] on div "starts with [URL][DOMAIN_NAME]" at bounding box center [830, 203] width 1306 height 25
click at [421, 204] on input "[URL][DOMAIN_NAME]" at bounding box center [432, 204] width 199 height 14
